Goal: Task Accomplishment & Management: Use online tool/utility

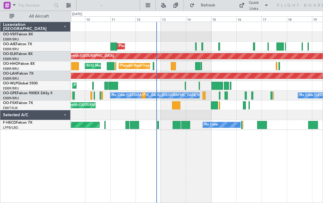
click at [176, 104] on div at bounding box center [176, 105] width 8 height 8
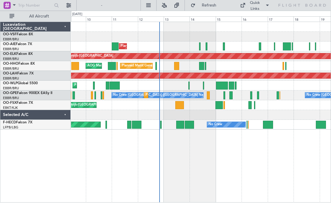
click at [220, 102] on div at bounding box center [218, 105] width 7 height 8
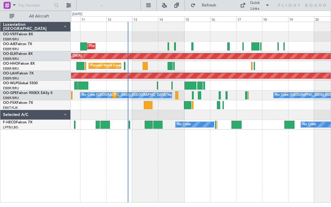
click at [147, 64] on div at bounding box center [144, 66] width 5 height 8
click at [169, 64] on div at bounding box center [169, 66] width 5 height 8
click at [190, 83] on div at bounding box center [190, 86] width 12 height 8
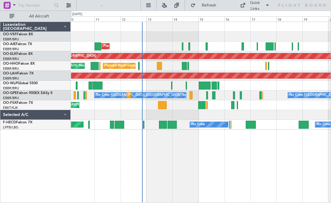
click at [97, 83] on div at bounding box center [97, 86] width 10 height 8
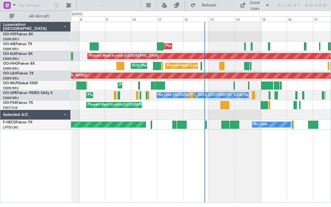
click at [158, 85] on div at bounding box center [160, 86] width 10 height 8
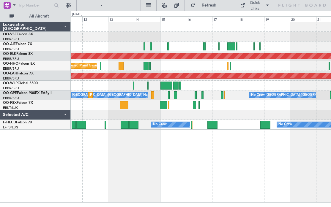
click at [232, 45] on div at bounding box center [231, 46] width 8 height 8
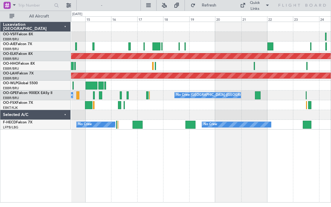
click at [272, 47] on div at bounding box center [270, 46] width 6 height 8
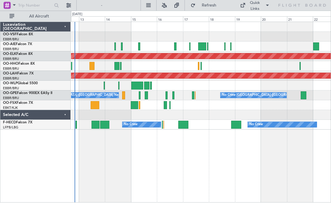
click at [306, 96] on div at bounding box center [303, 95] width 6 height 8
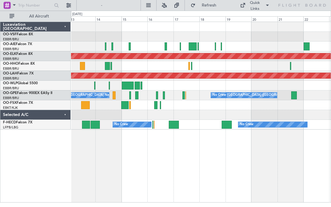
click at [295, 96] on div at bounding box center [294, 95] width 6 height 8
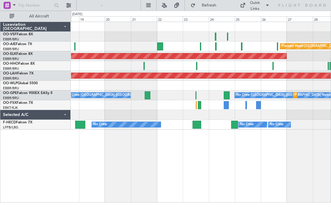
click at [230, 104] on div at bounding box center [200, 105] width 259 height 10
click at [229, 105] on div at bounding box center [225, 105] width 5 height 8
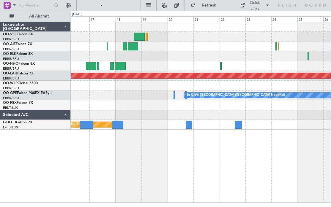
click at [139, 35] on div at bounding box center [139, 37] width 11 height 8
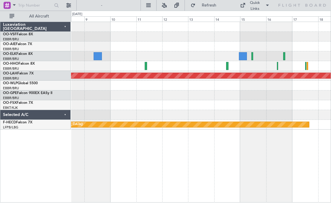
click at [99, 56] on div at bounding box center [97, 56] width 8 height 8
